Goal: Information Seeking & Learning: Learn about a topic

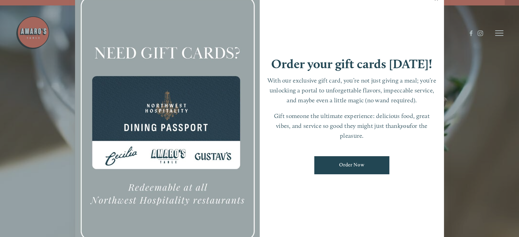
scroll to position [14, 0]
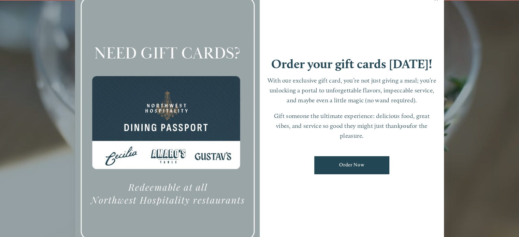
click at [501, 88] on div at bounding box center [259, 118] width 519 height 237
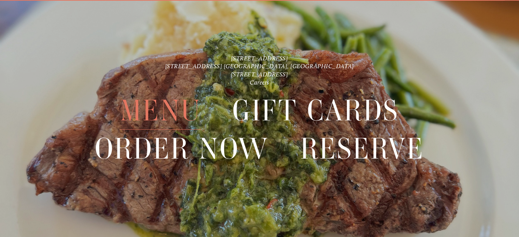
click at [149, 116] on span "Menu" at bounding box center [160, 111] width 81 height 38
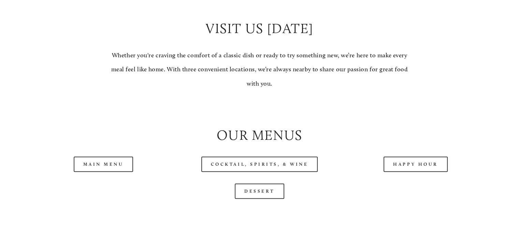
scroll to position [615, 0]
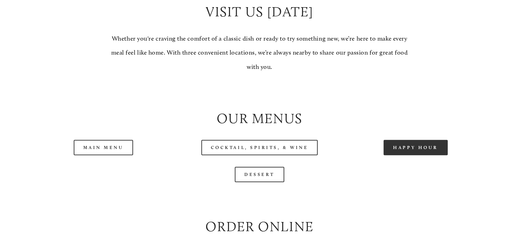
click at [418, 155] on link "Happy Hour" at bounding box center [416, 147] width 64 height 15
